Goal: Transaction & Acquisition: Purchase product/service

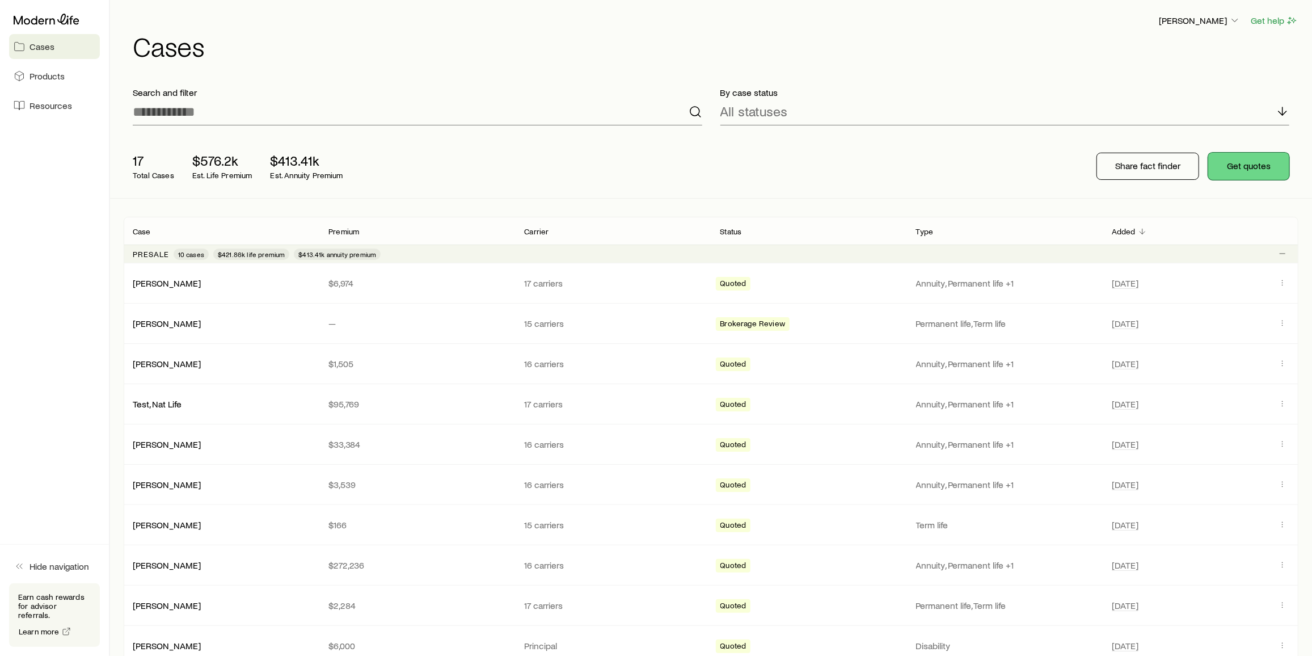
click at [1227, 172] on button "Get quotes" at bounding box center [1248, 166] width 81 height 27
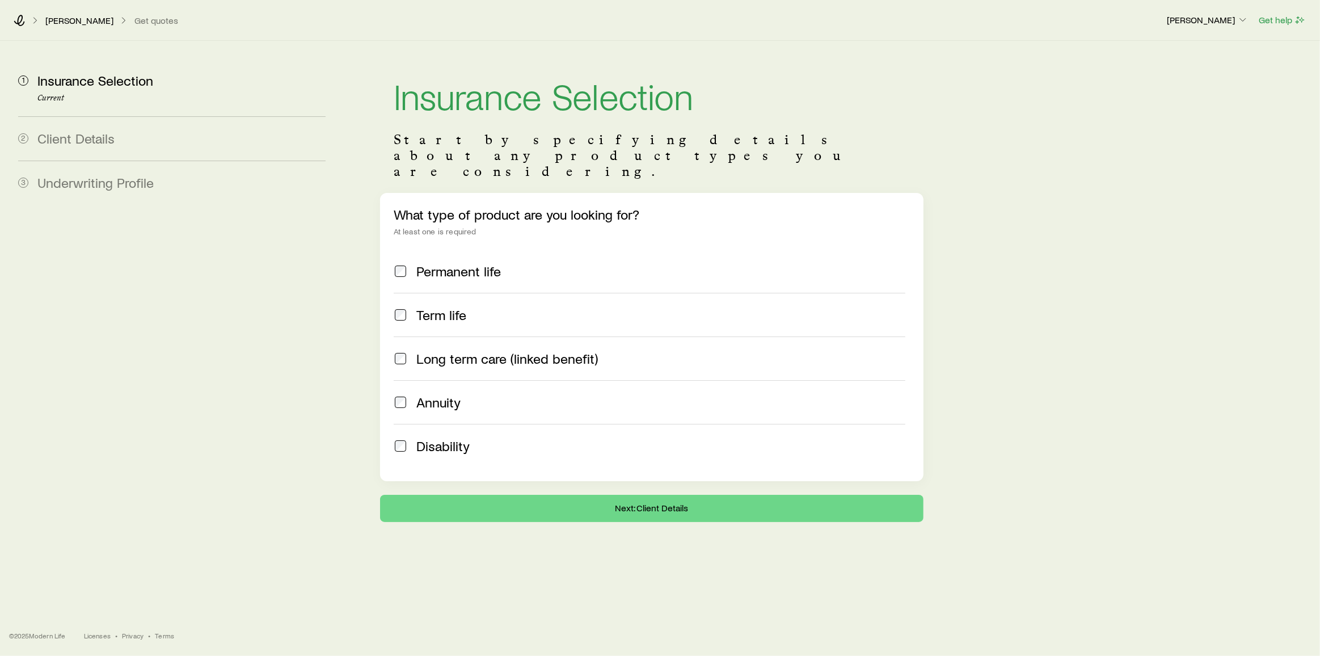
click at [433, 394] on span "Annuity" at bounding box center [438, 402] width 44 height 16
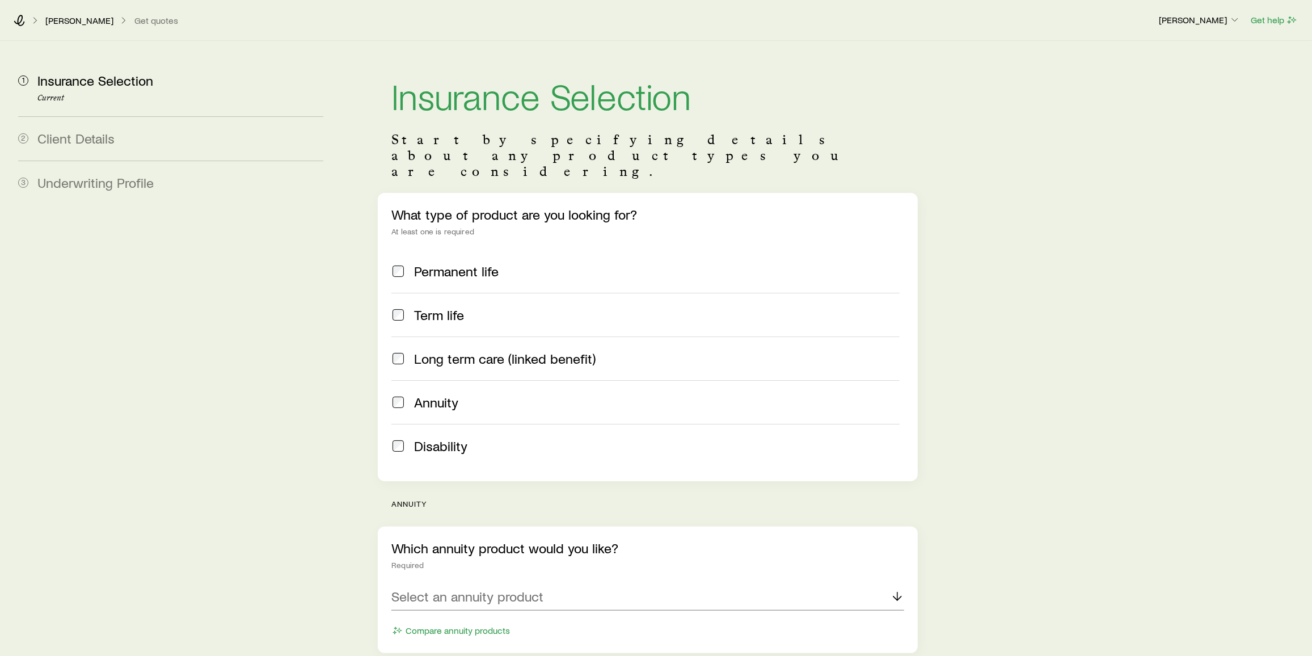
scroll to position [82, 0]
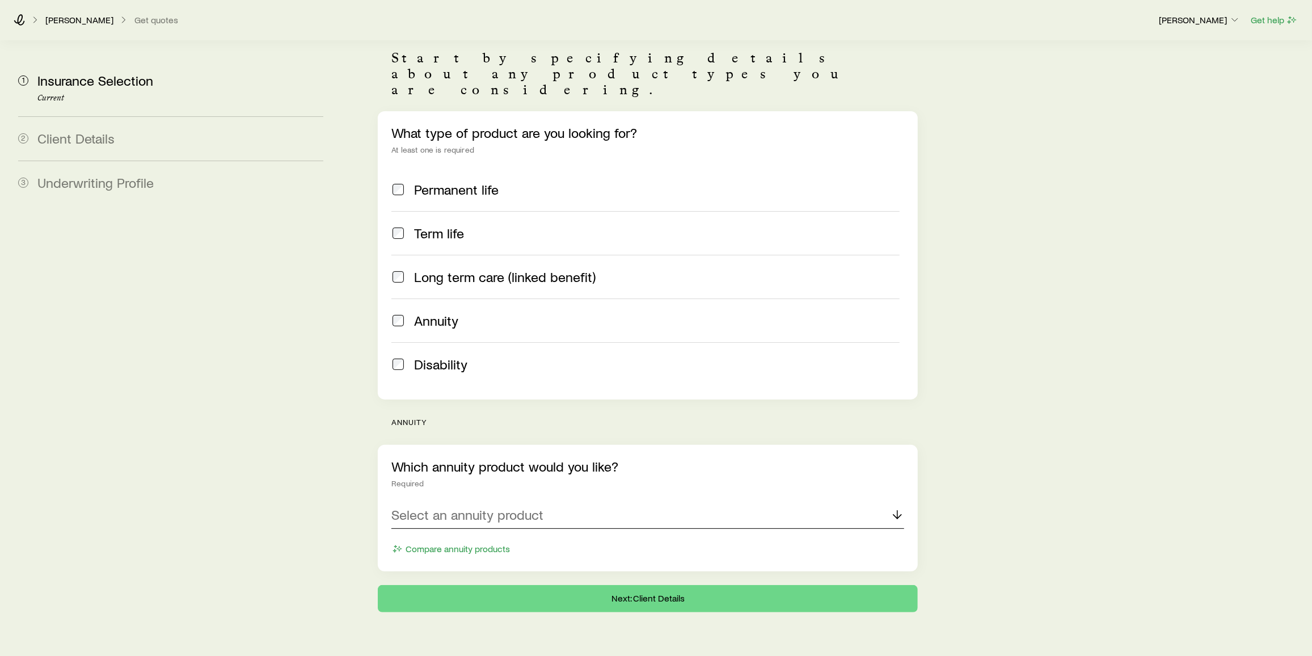
click at [546, 501] on div "Select an annuity product" at bounding box center [647, 514] width 513 height 27
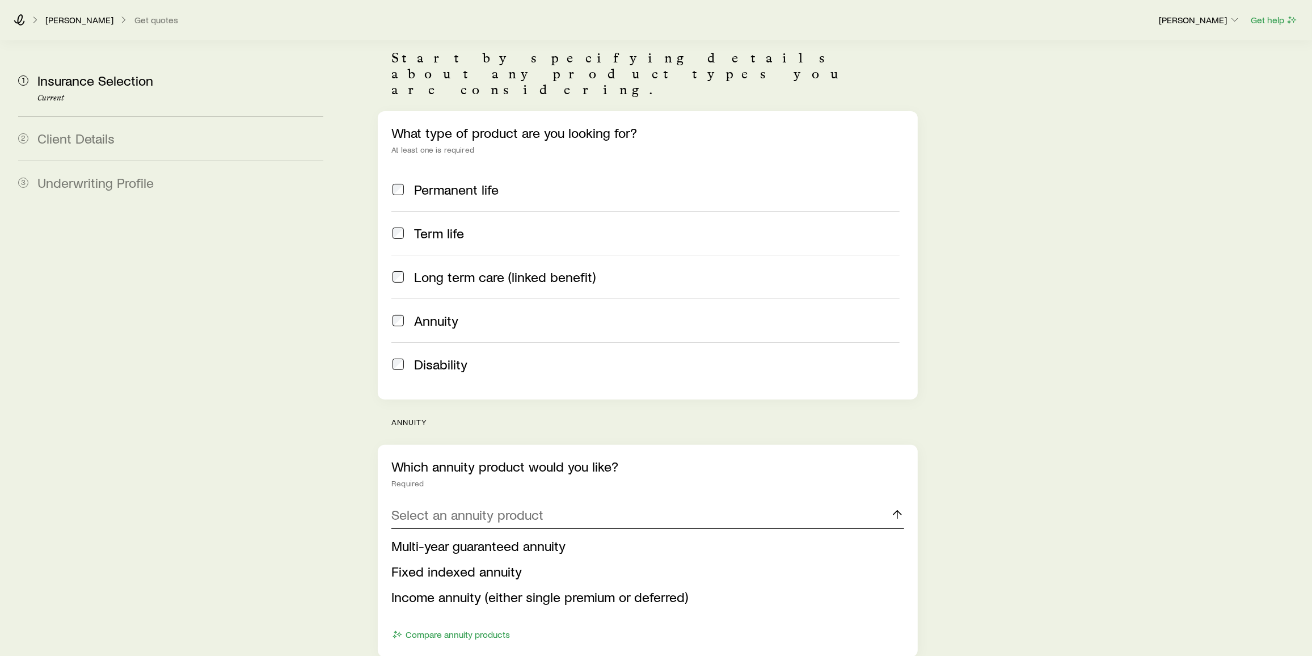
scroll to position [168, 0]
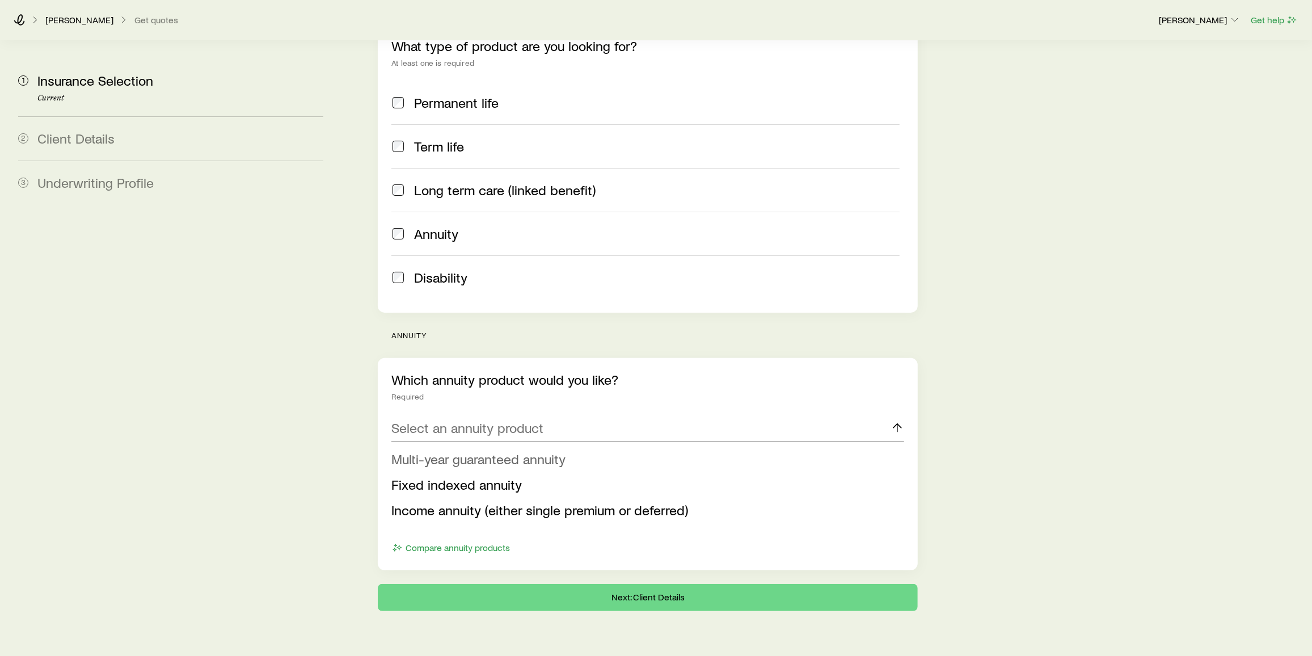
click at [454, 450] on span "Multi-year guaranteed annuity" at bounding box center [478, 458] width 174 height 16
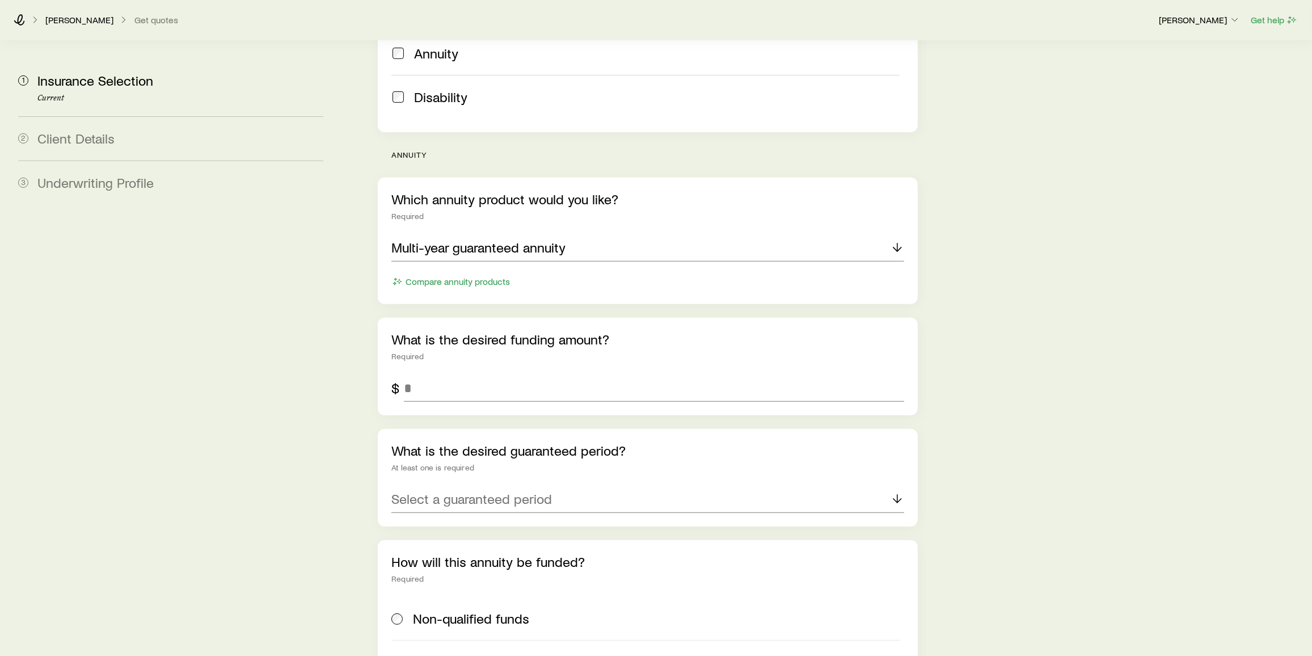
scroll to position [350, 0]
click at [449, 373] on input "tel" at bounding box center [654, 386] width 500 height 27
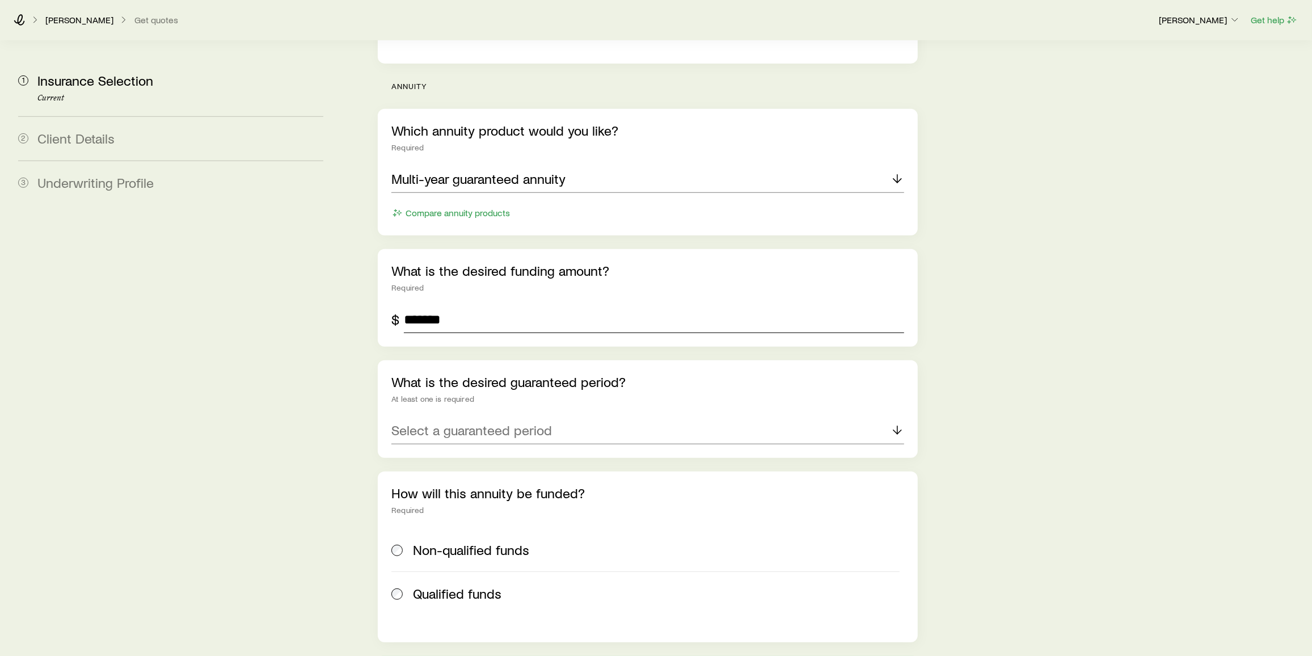
scroll to position [417, 0]
type input "*******"
click at [788, 418] on div "Select a guaranteed period" at bounding box center [647, 431] width 513 height 27
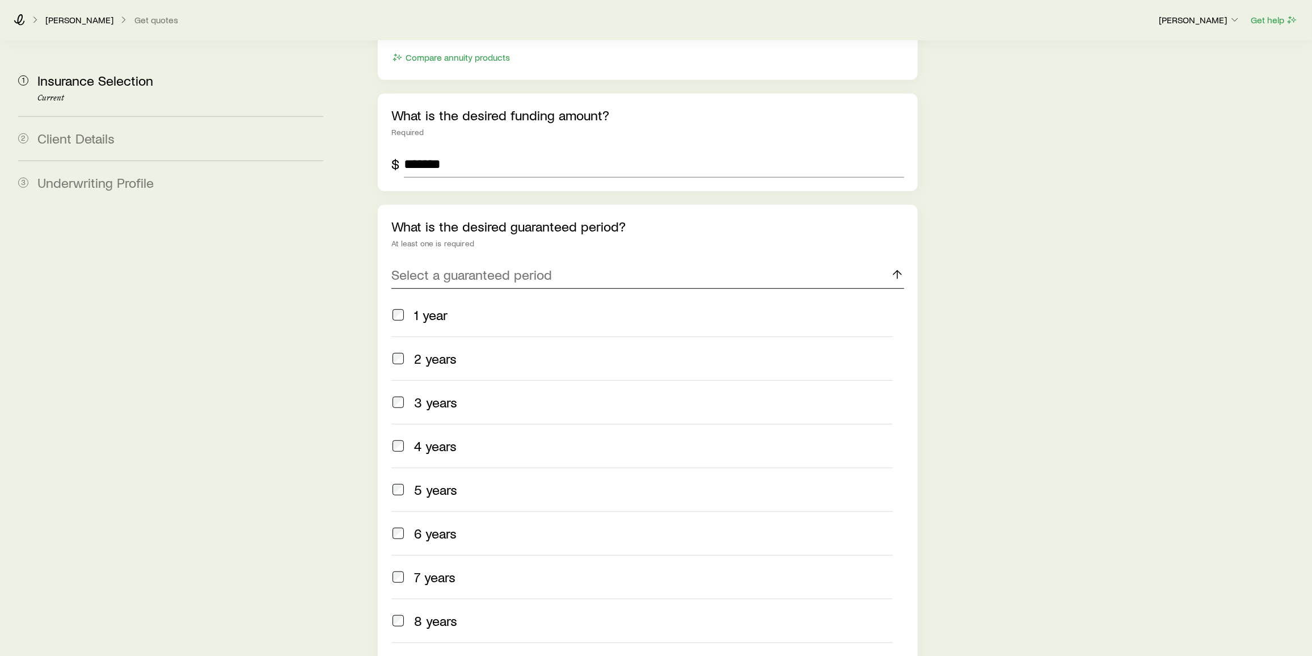
scroll to position [574, 0]
click at [435, 394] on span "3 years" at bounding box center [435, 402] width 43 height 16
click at [432, 481] on span "5 years" at bounding box center [435, 489] width 43 height 16
click at [431, 568] on span "7 years" at bounding box center [434, 576] width 41 height 16
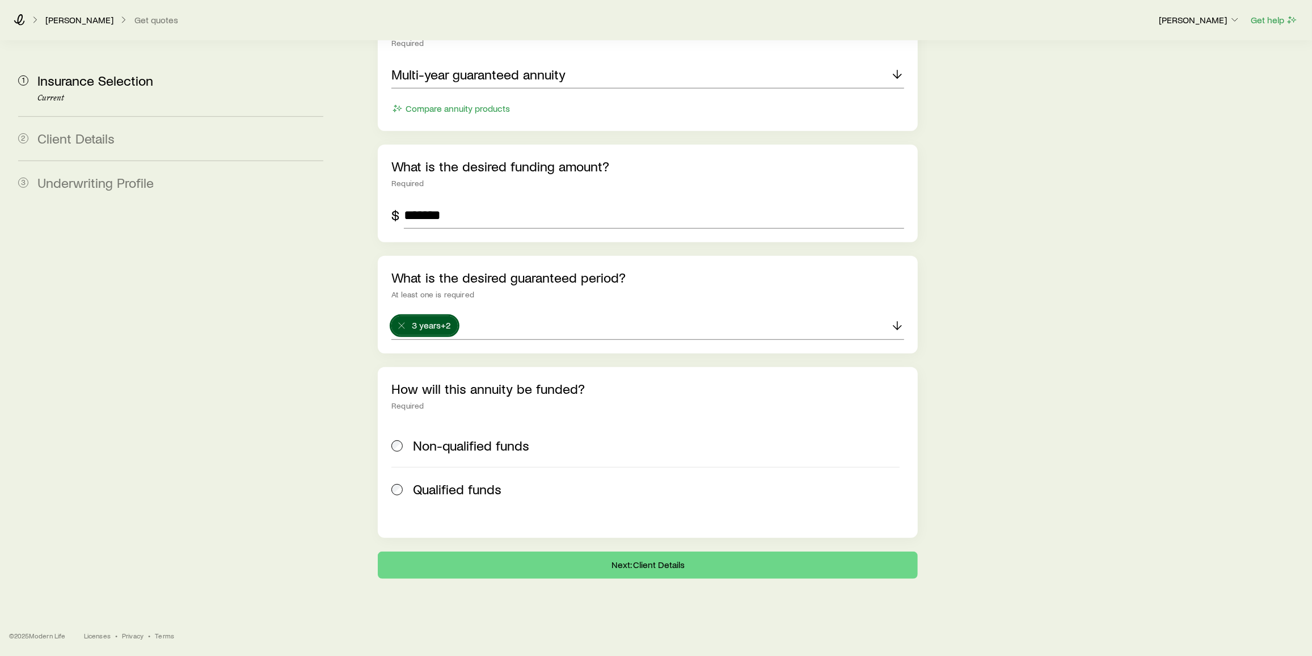
scroll to position [488, 0]
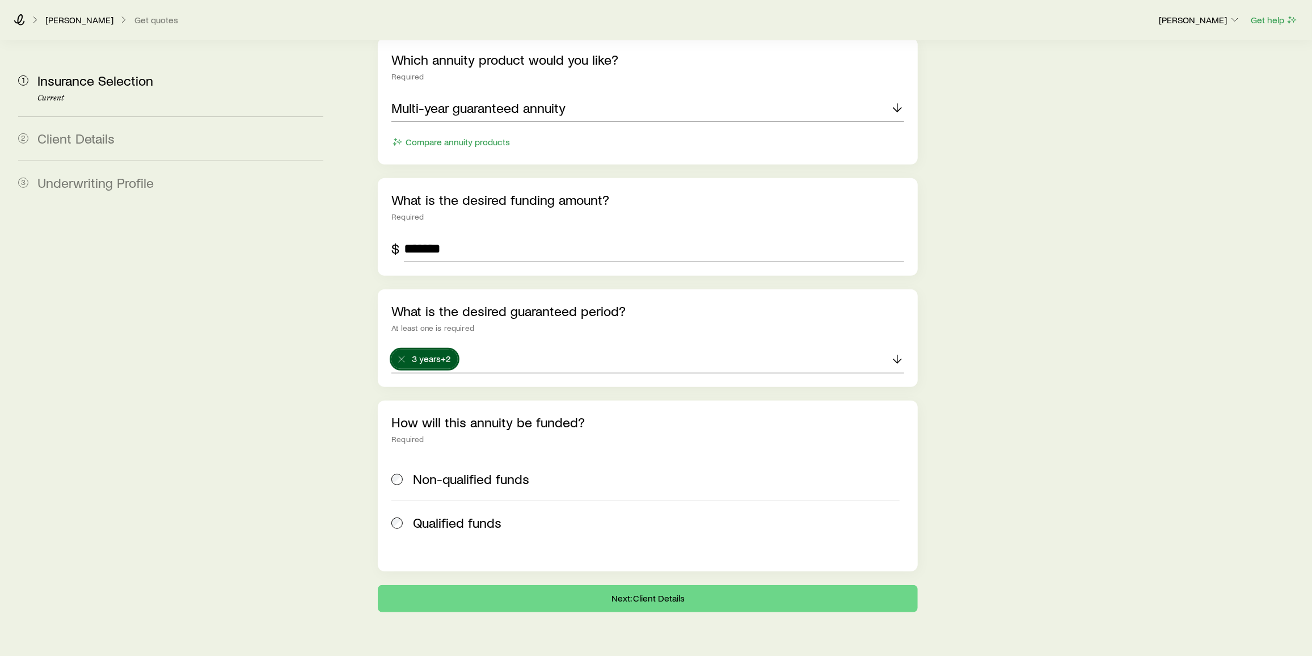
click at [973, 394] on div "Insurance Selection Start by specifying details about any product types you are…" at bounding box center [824, 82] width 957 height 1060
click at [487, 471] on span "Non-qualified funds" at bounding box center [471, 479] width 116 height 16
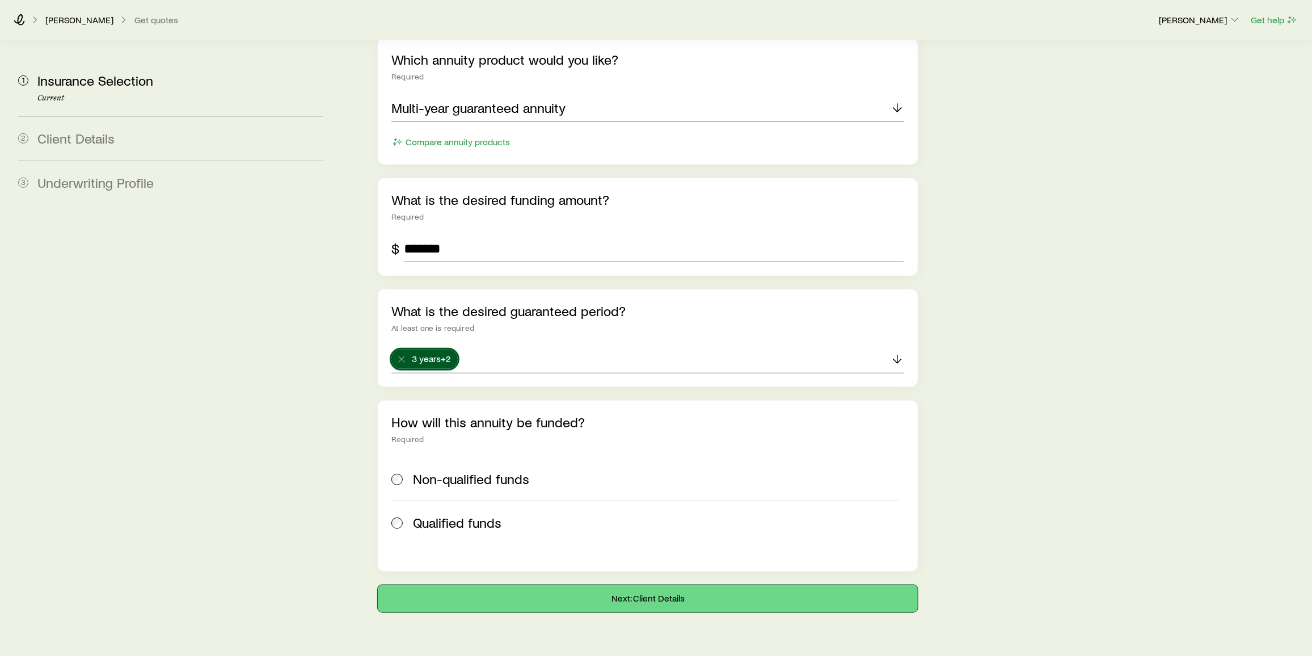
click at [564, 585] on button "Next: Client Details" at bounding box center [648, 598] width 540 height 27
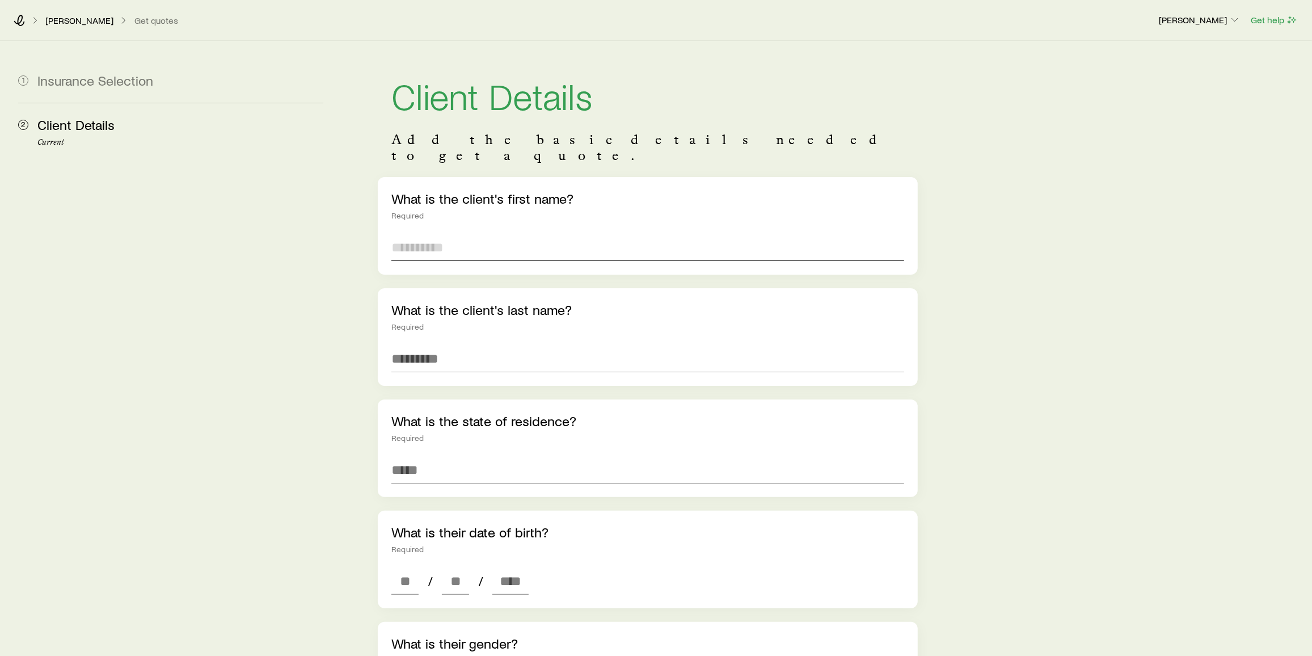
click at [459, 238] on input "text" at bounding box center [647, 247] width 513 height 27
type input "**"
click at [465, 326] on div "What is the client's last name? Required" at bounding box center [648, 337] width 540 height 98
click at [448, 345] on input "*" at bounding box center [647, 358] width 513 height 27
type input "*"
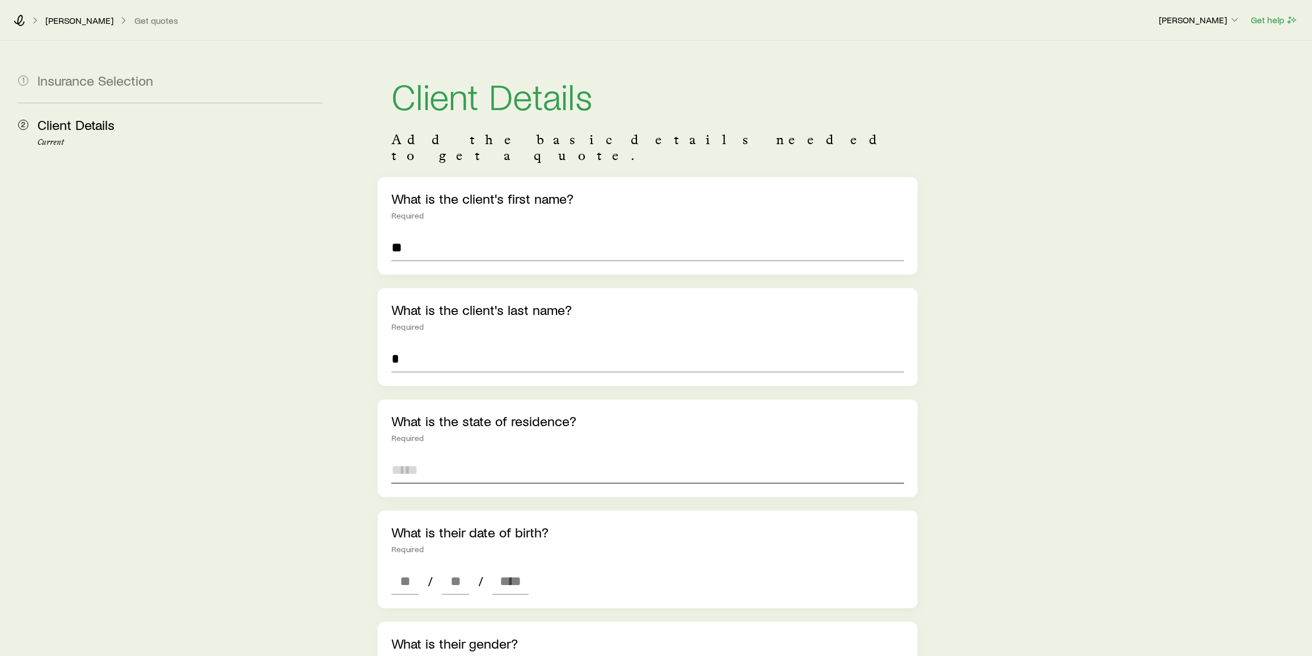
click at [432, 456] on input at bounding box center [647, 469] width 513 height 27
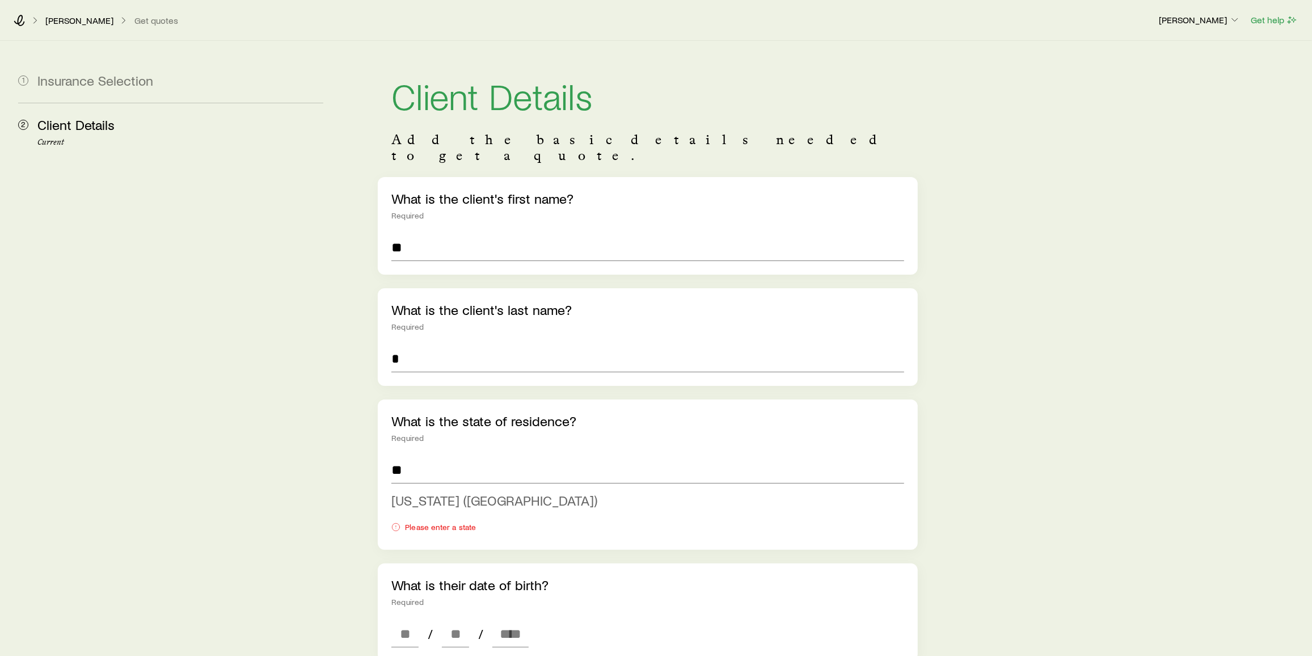
click at [444, 493] on li "[US_STATE] ([GEOGRAPHIC_DATA])" at bounding box center [644, 501] width 506 height 26
type input "**********"
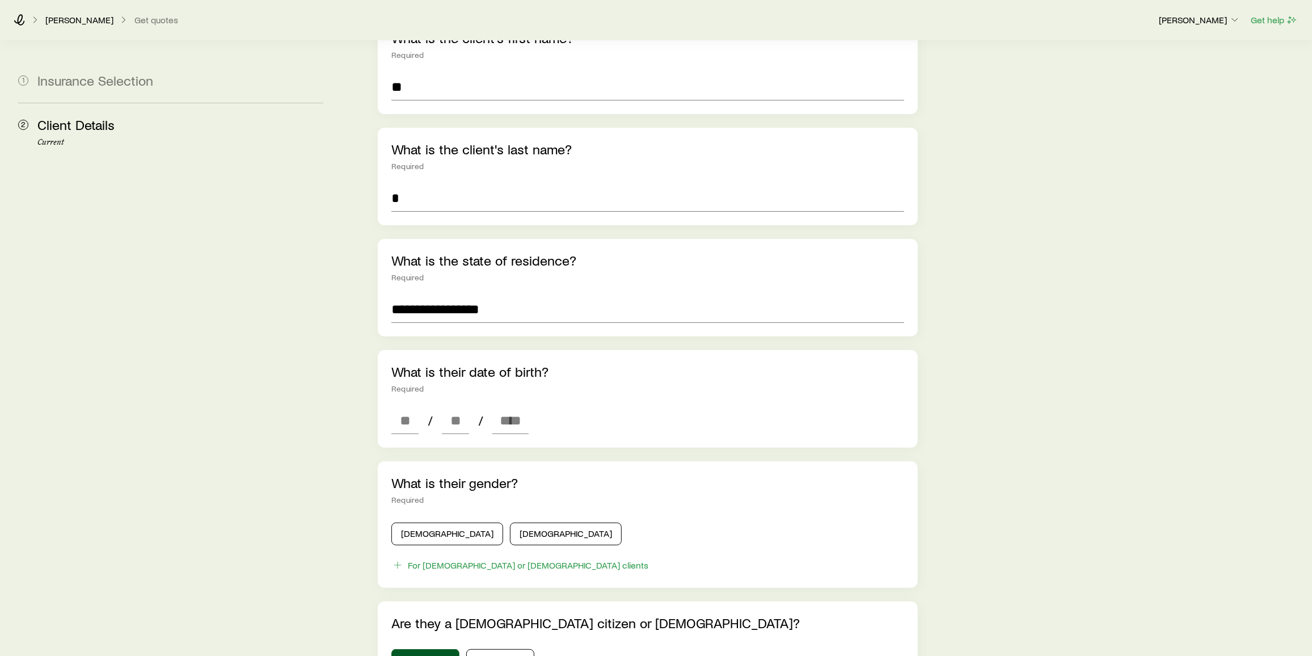
scroll to position [161, 0]
click at [404, 407] on input at bounding box center [404, 419] width 27 height 27
type input "**"
type input "****"
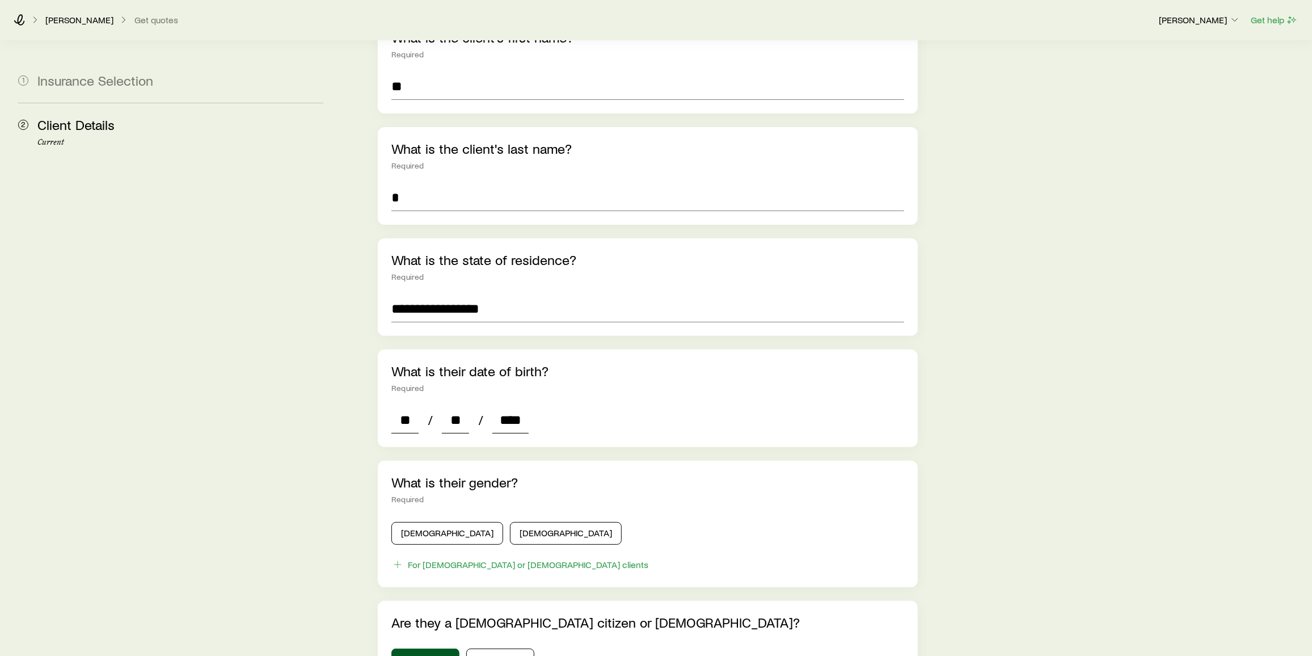
type input "*"
type input "****"
click at [433, 523] on button "[DEMOGRAPHIC_DATA]" at bounding box center [447, 533] width 112 height 23
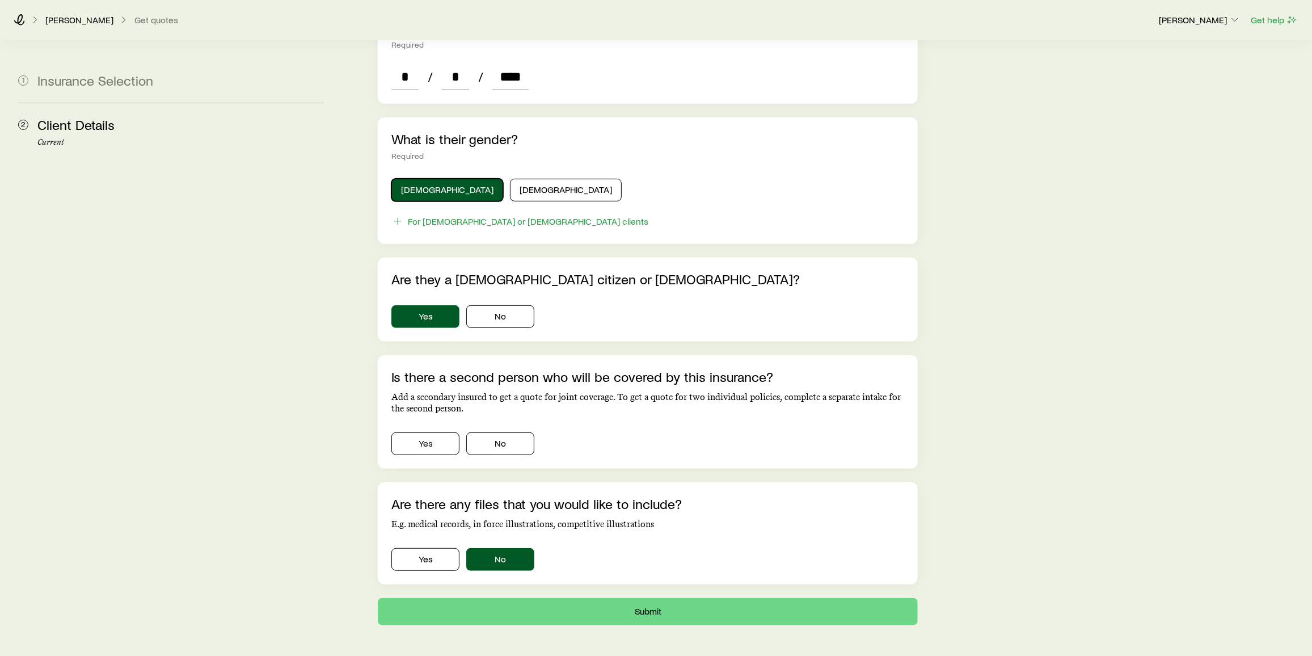
scroll to position [534, 0]
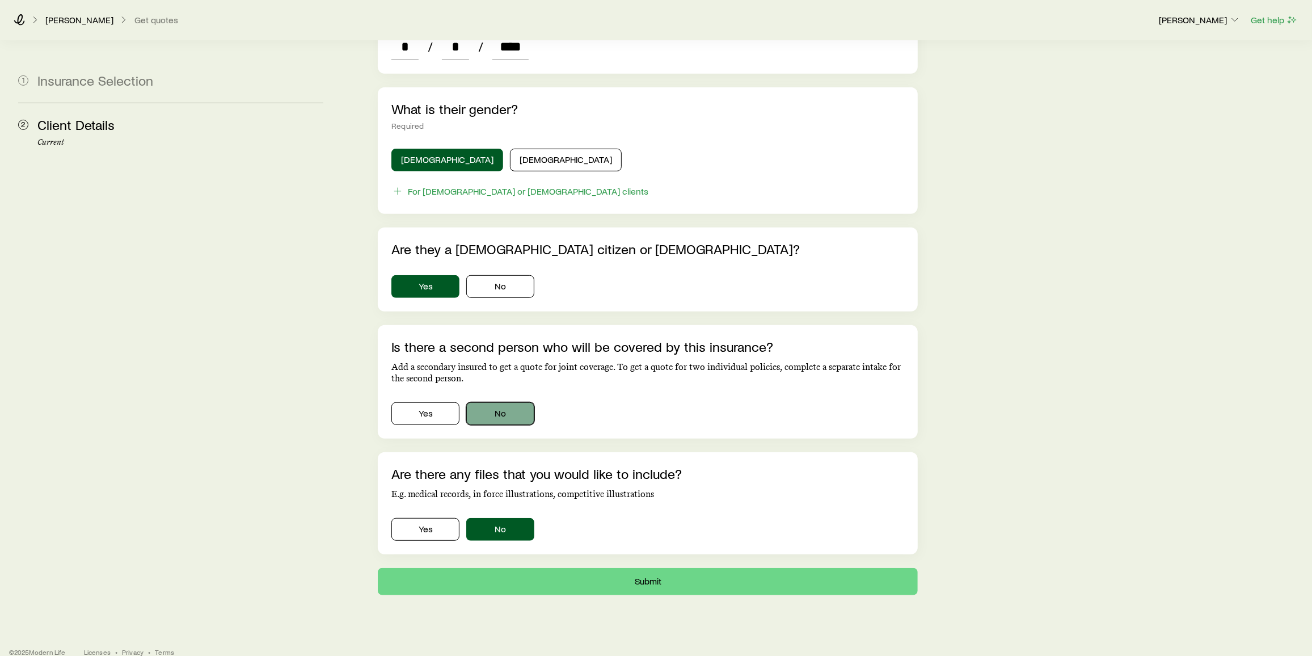
click at [490, 402] on button "No" at bounding box center [500, 413] width 68 height 23
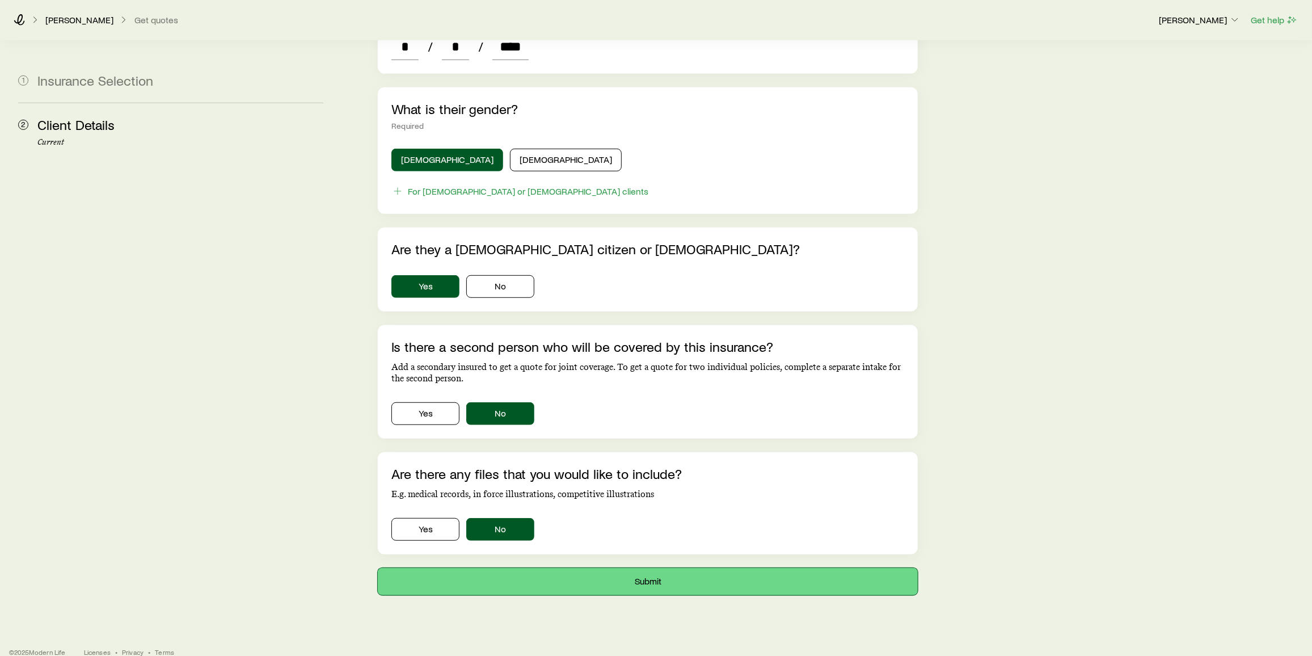
click at [687, 568] on button "Submit" at bounding box center [648, 581] width 540 height 27
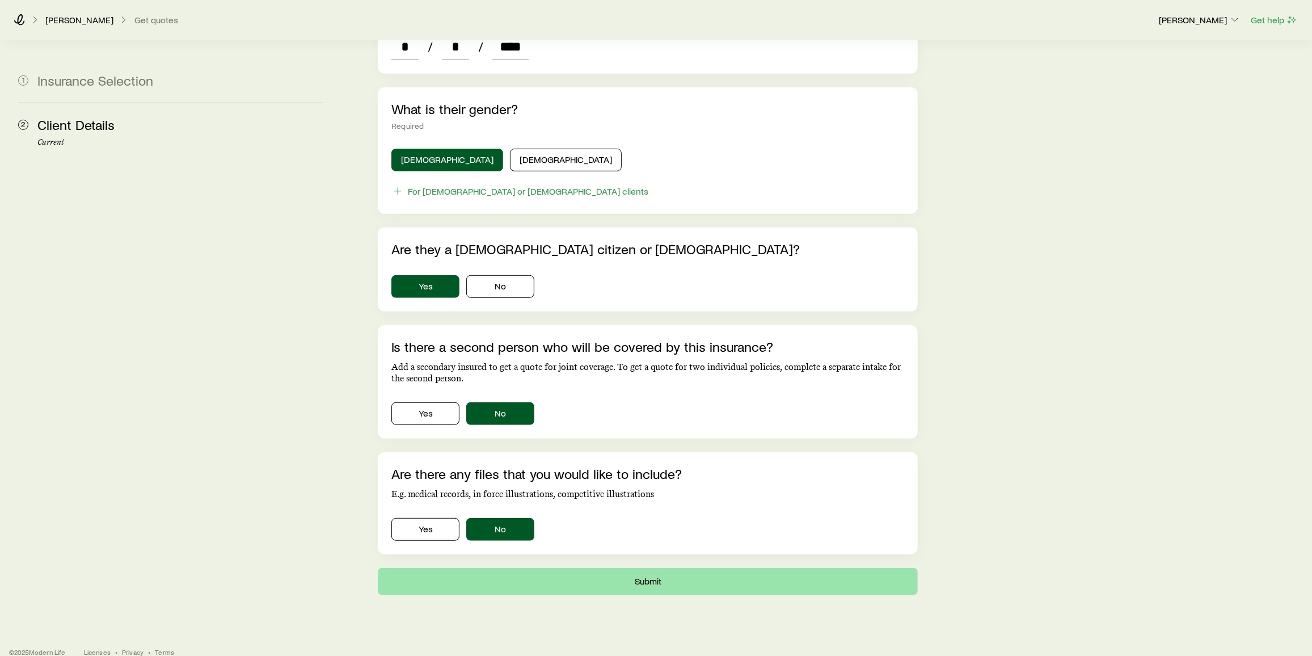
scroll to position [0, 0]
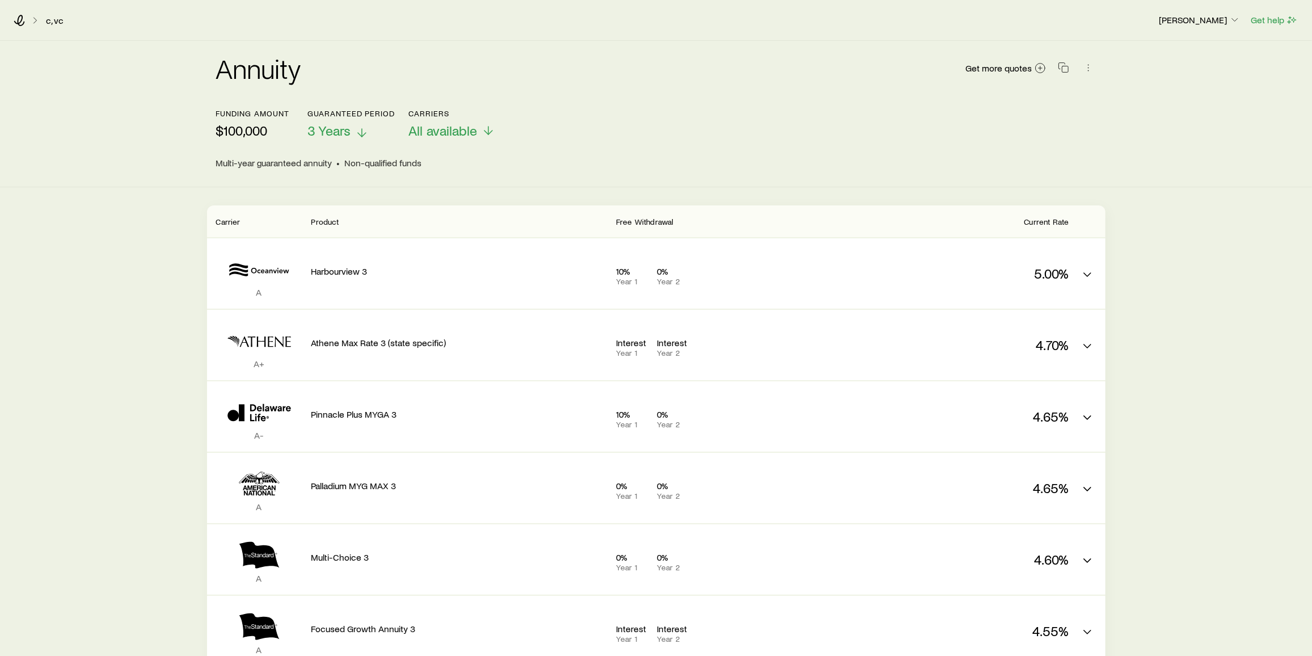
click at [355, 130] on icon at bounding box center [362, 133] width 14 height 14
click at [432, 68] on div "Annuity Get more quotes" at bounding box center [656, 74] width 880 height 41
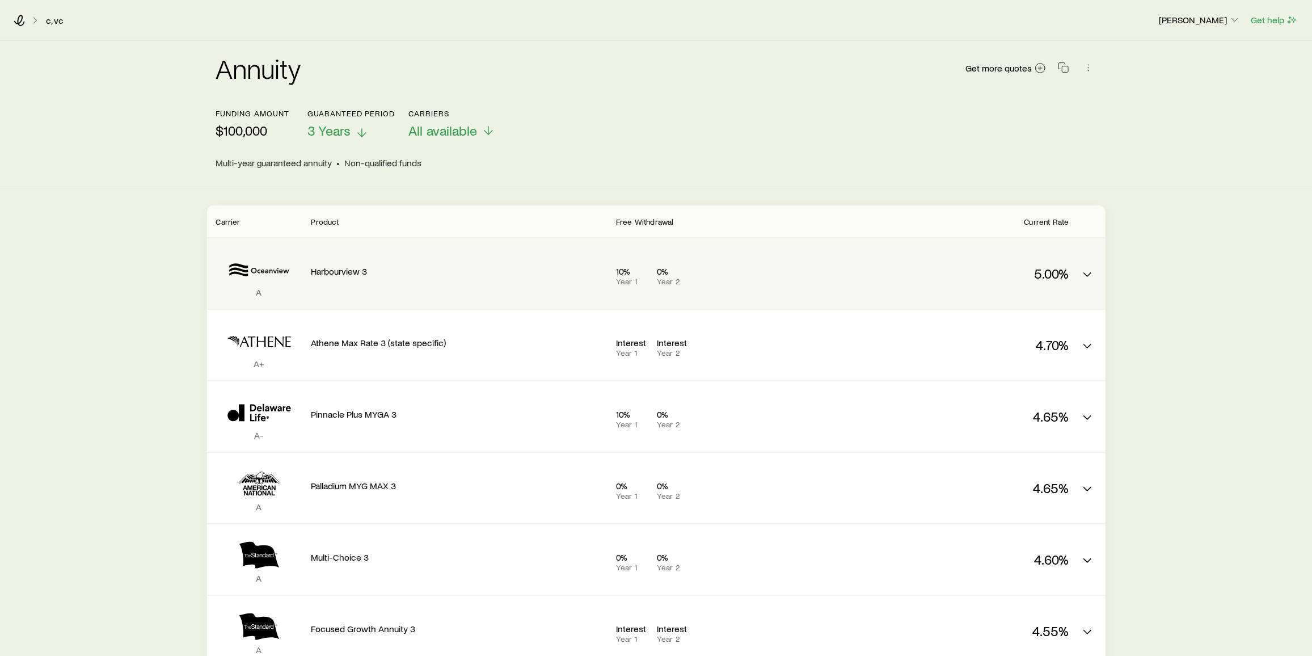
click at [517, 277] on div "Harbourview 3" at bounding box center [459, 268] width 296 height 43
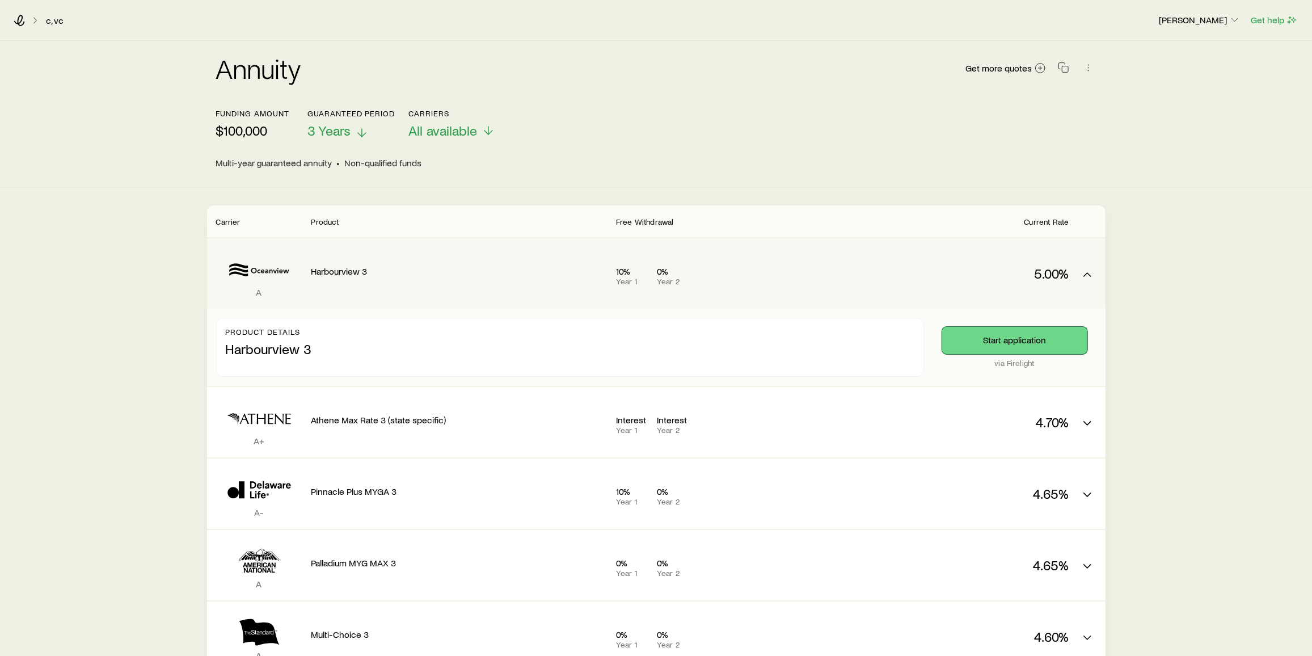
click at [1018, 331] on button "Start application" at bounding box center [1014, 340] width 145 height 27
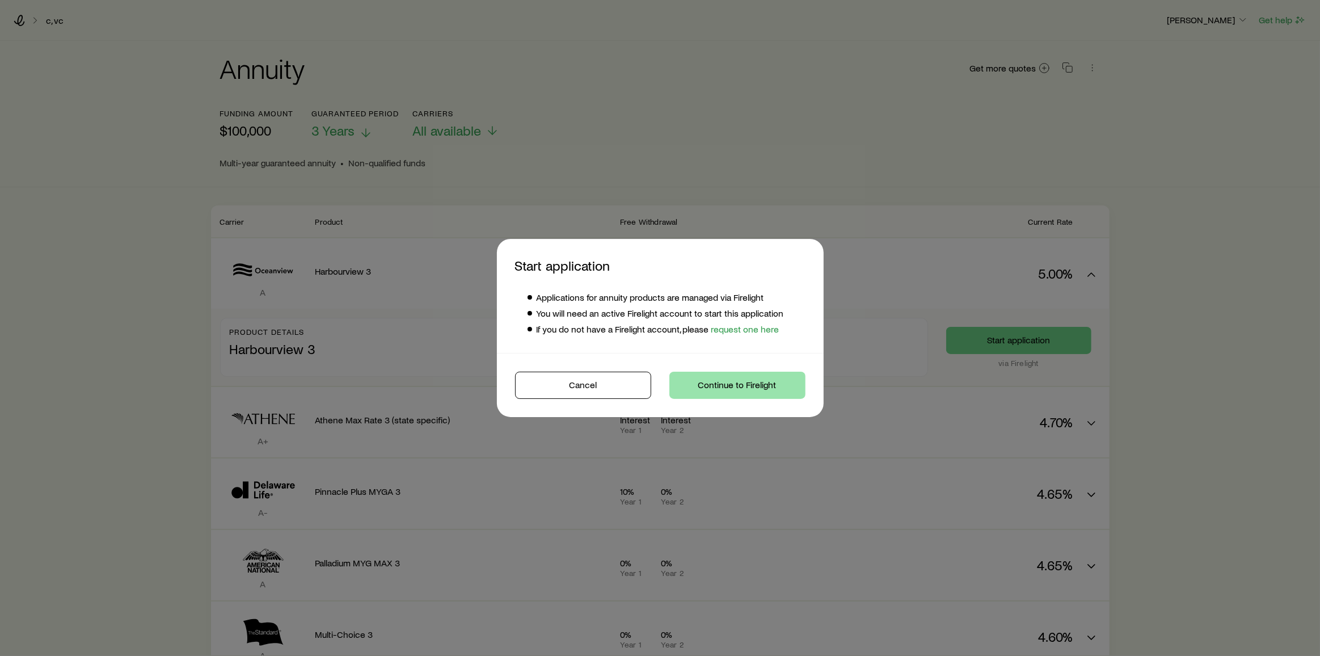
click at [752, 376] on button "Continue to Firelight" at bounding box center [737, 385] width 136 height 27
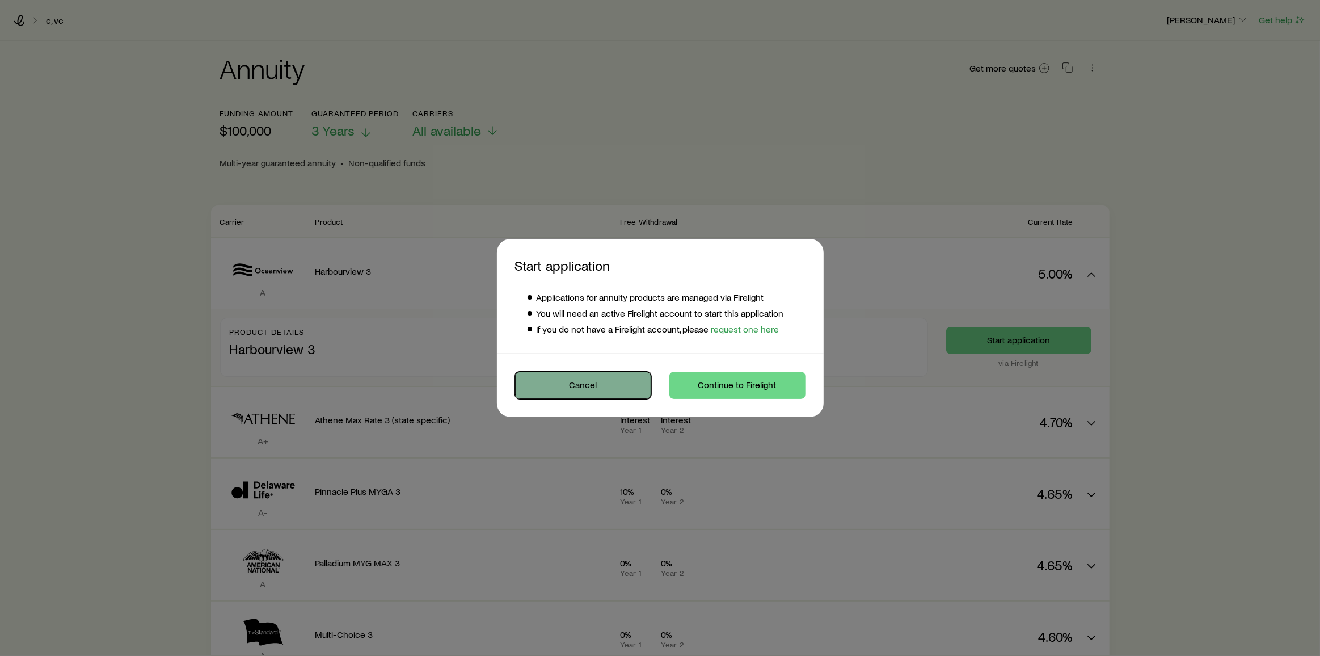
click at [566, 380] on button "Cancel" at bounding box center [583, 385] width 136 height 27
